Goal: Task Accomplishment & Management: Use online tool/utility

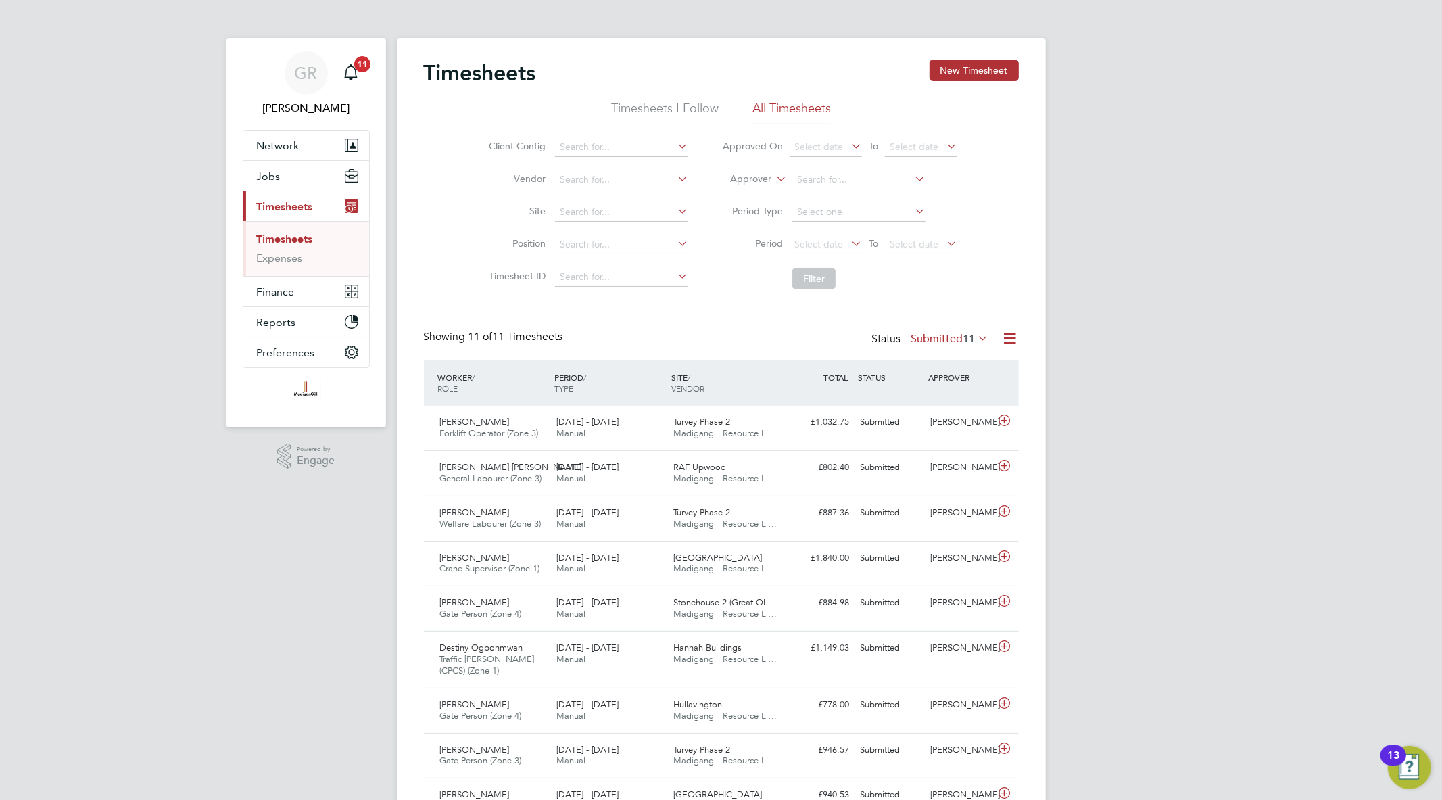
click at [1014, 339] on icon at bounding box center [1010, 338] width 17 height 17
click at [908, 374] on li "Export Timesheets" at bounding box center [925, 370] width 179 height 19
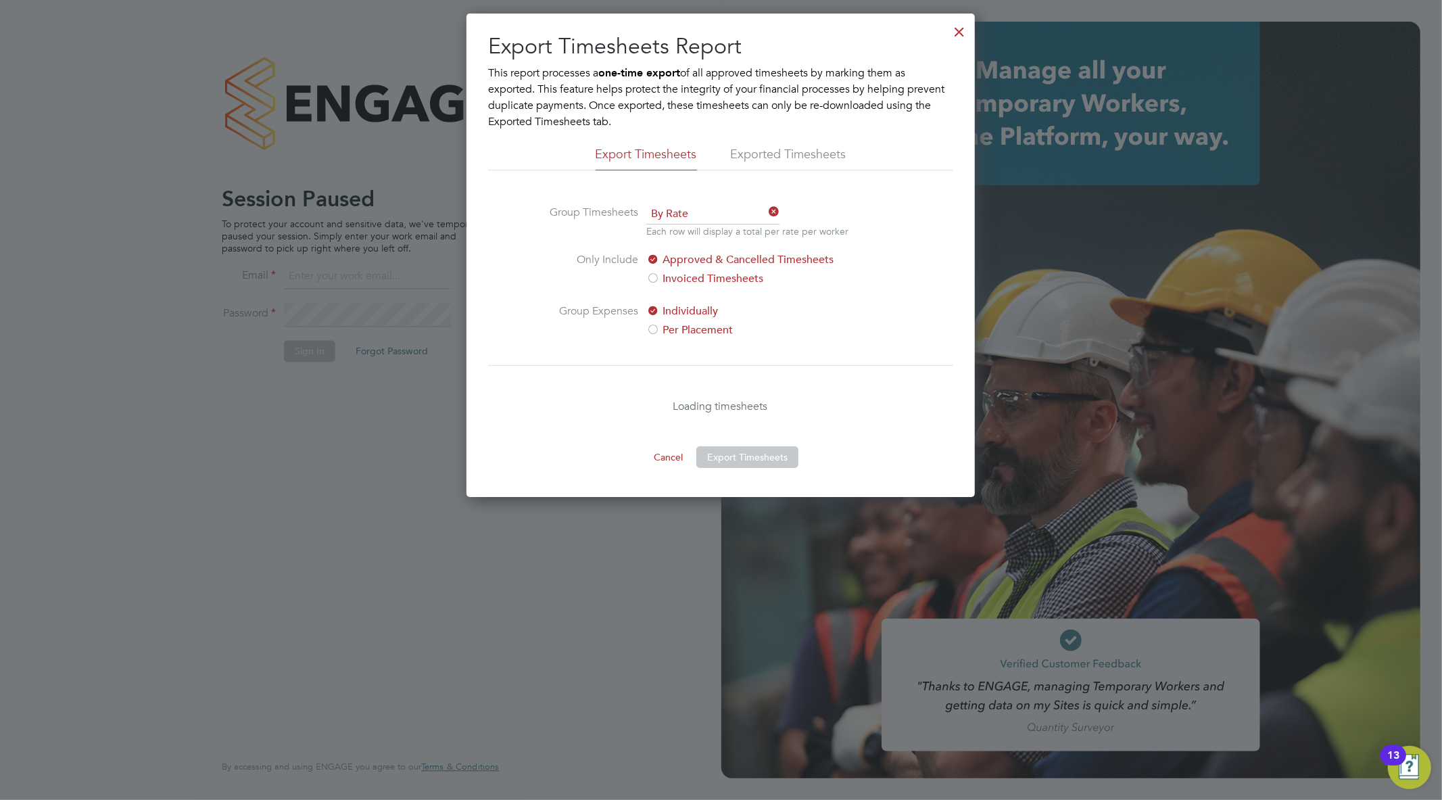
click at [956, 34] on div at bounding box center [959, 28] width 24 height 24
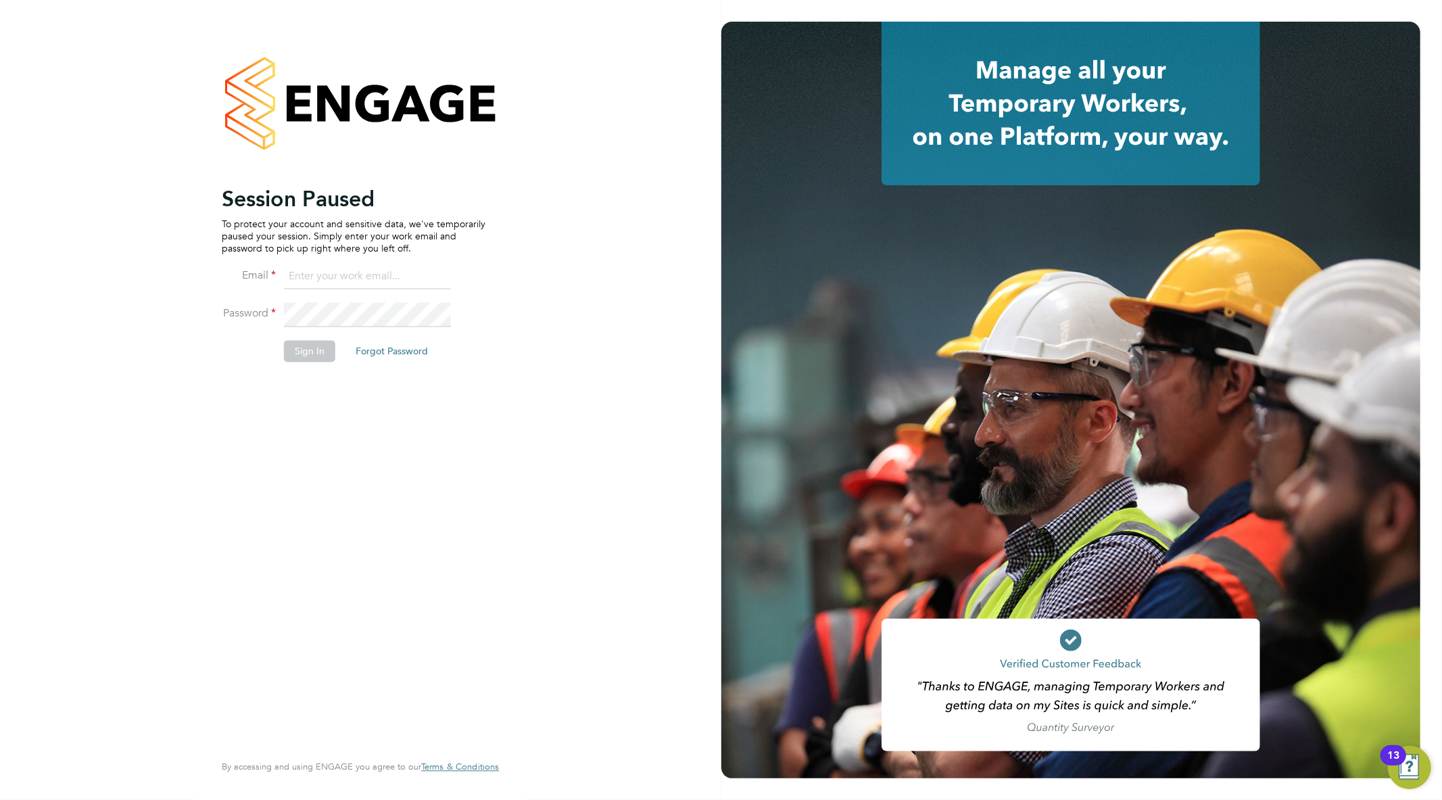
click at [345, 279] on input at bounding box center [367, 277] width 167 height 24
type input "goncalo.rodrigues@madigangill.co.uk"
click at [305, 347] on button "Sign In" at bounding box center [309, 351] width 51 height 22
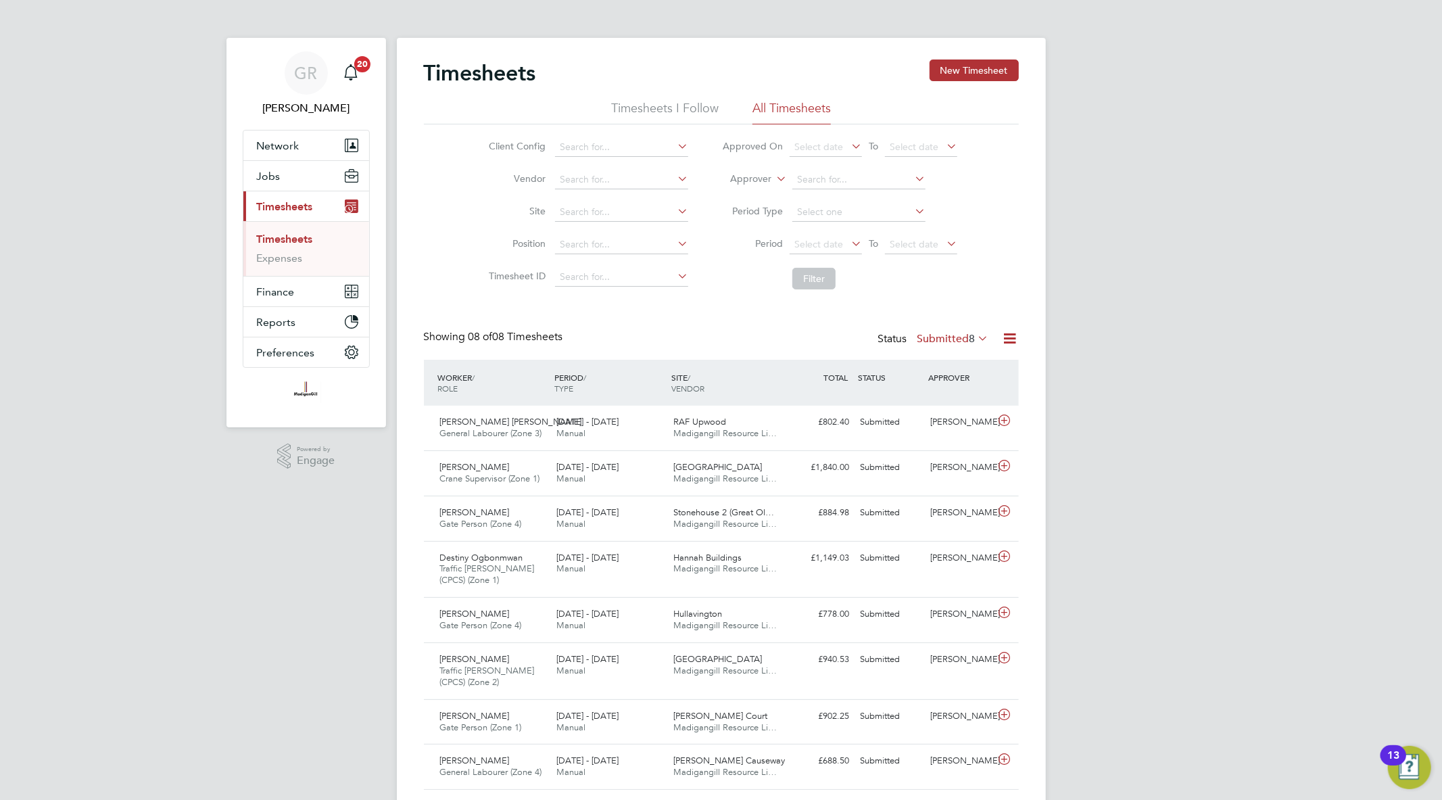
click at [1017, 330] on icon at bounding box center [1010, 338] width 17 height 17
click at [909, 368] on li "Export Timesheets" at bounding box center [925, 370] width 179 height 19
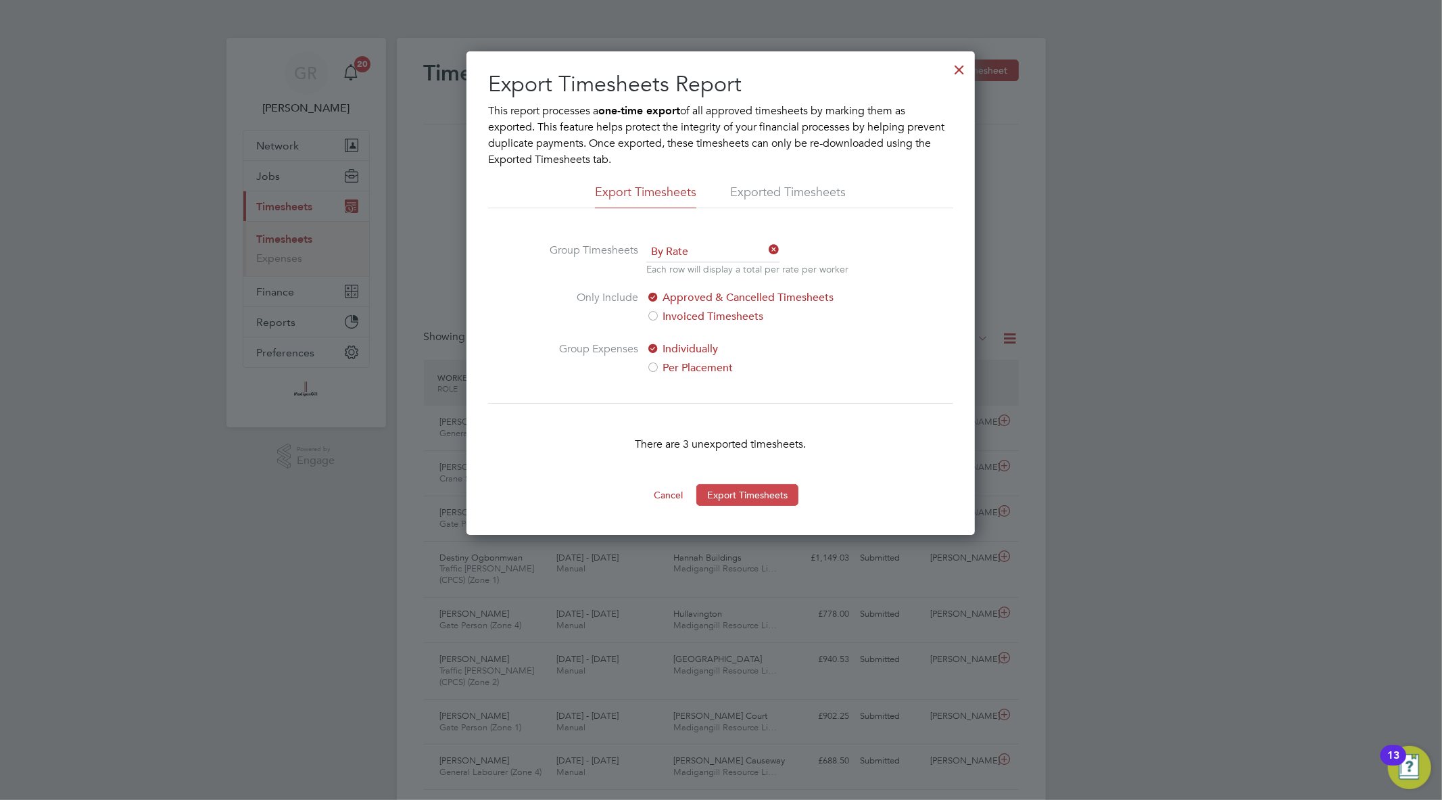
click at [754, 502] on button "Export Timesheets" at bounding box center [747, 495] width 102 height 22
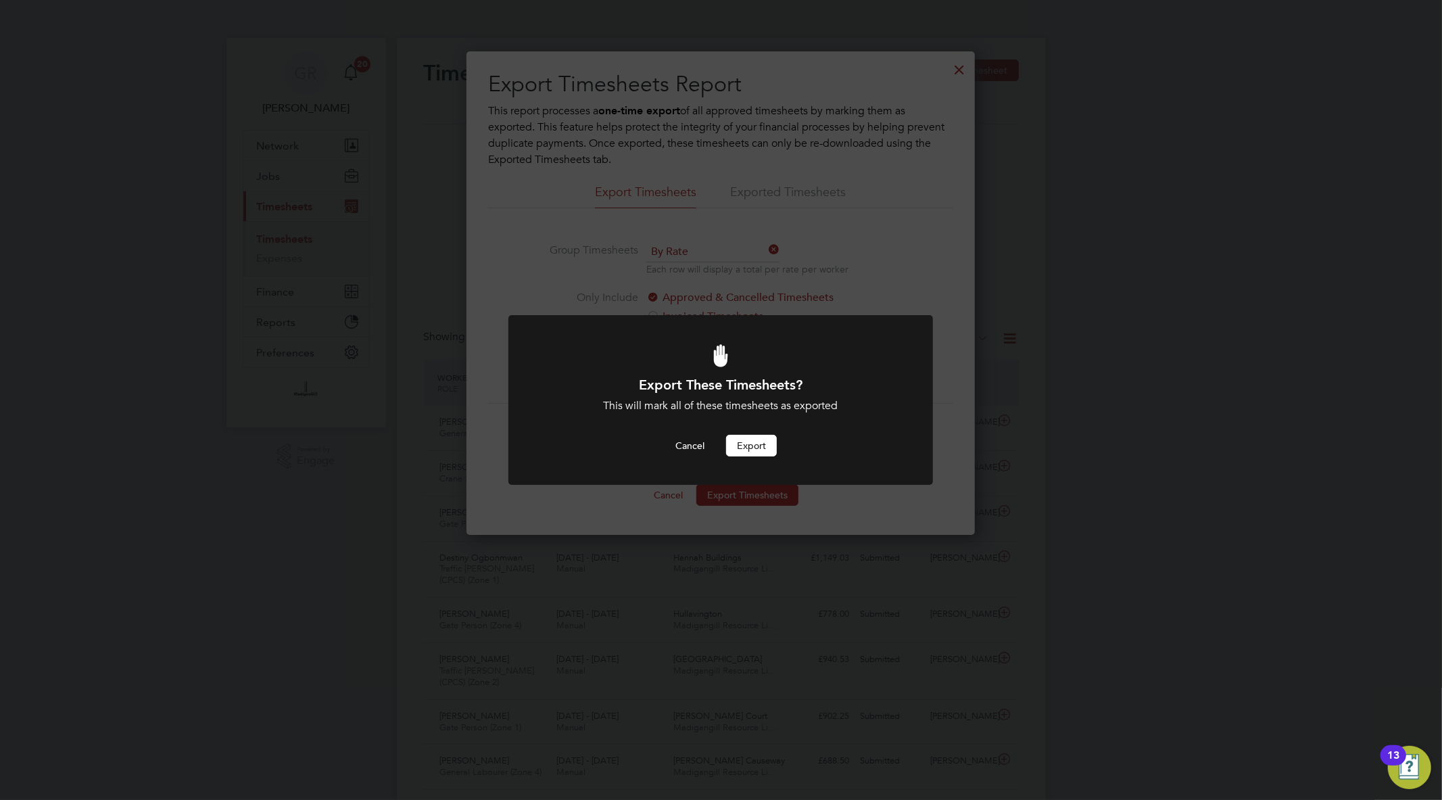
click at [748, 435] on button "Export" at bounding box center [751, 446] width 51 height 22
